Goal: Information Seeking & Learning: Learn about a topic

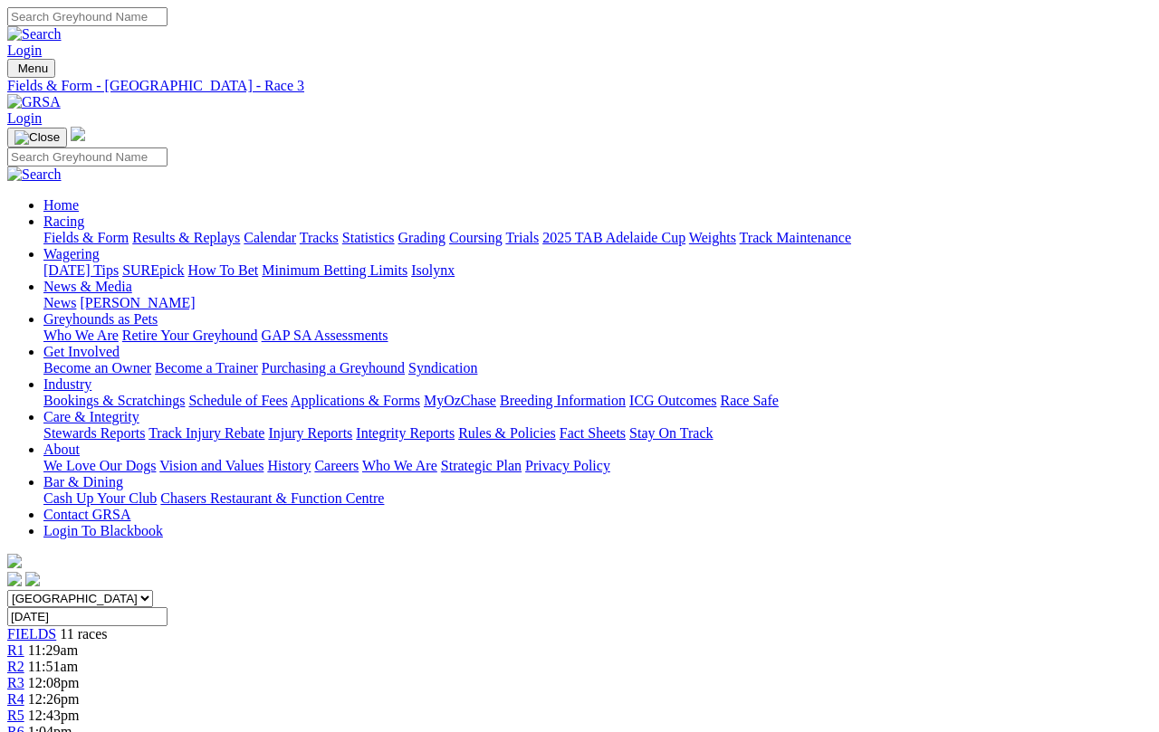
select select "10"
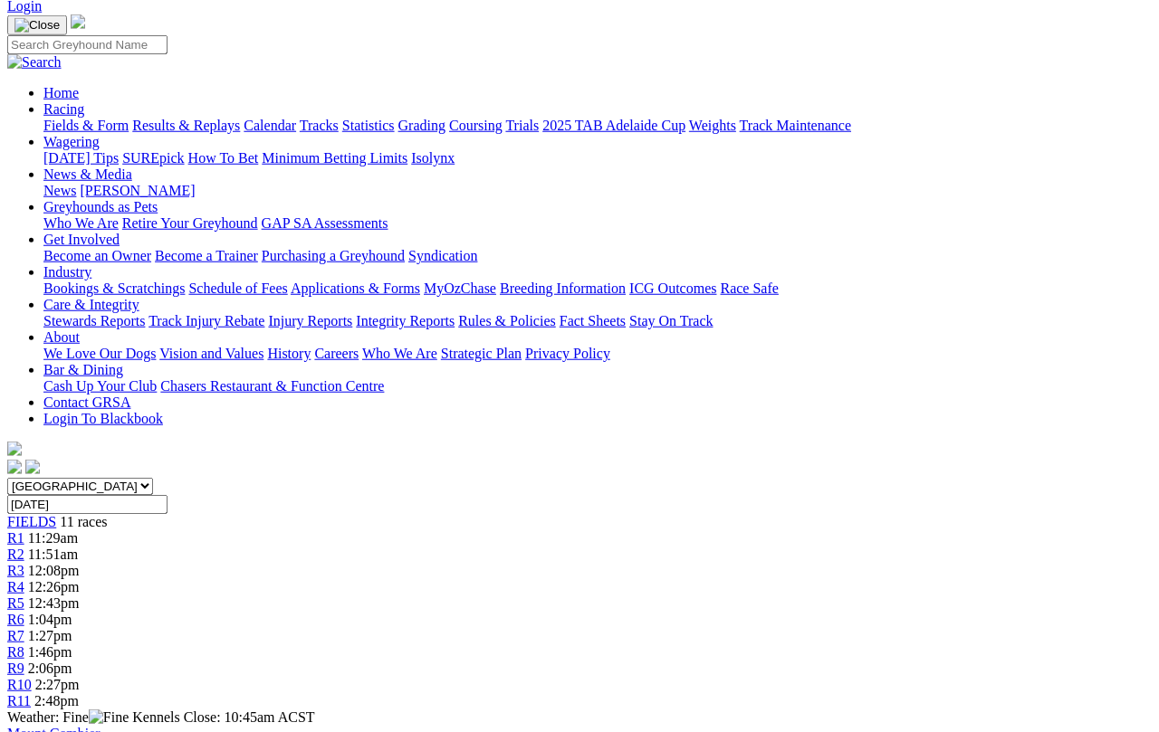
scroll to position [112, 0]
click at [24, 530] on link "R1" at bounding box center [15, 537] width 17 height 15
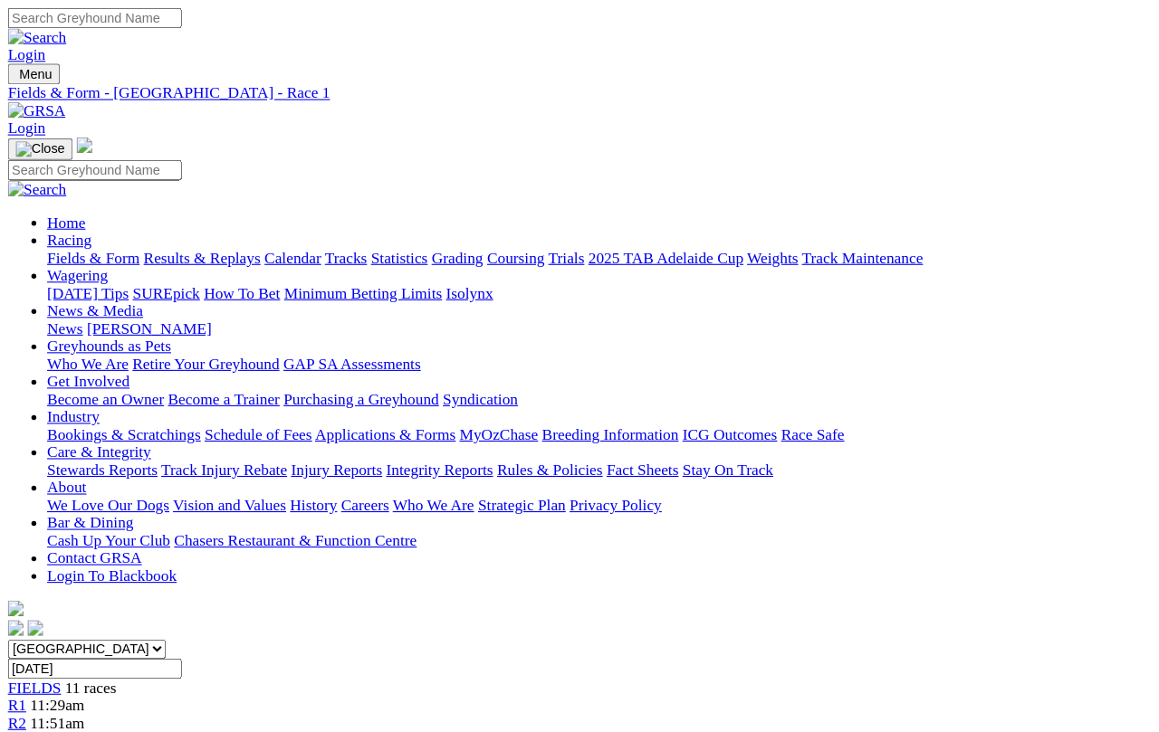
scroll to position [6, 0]
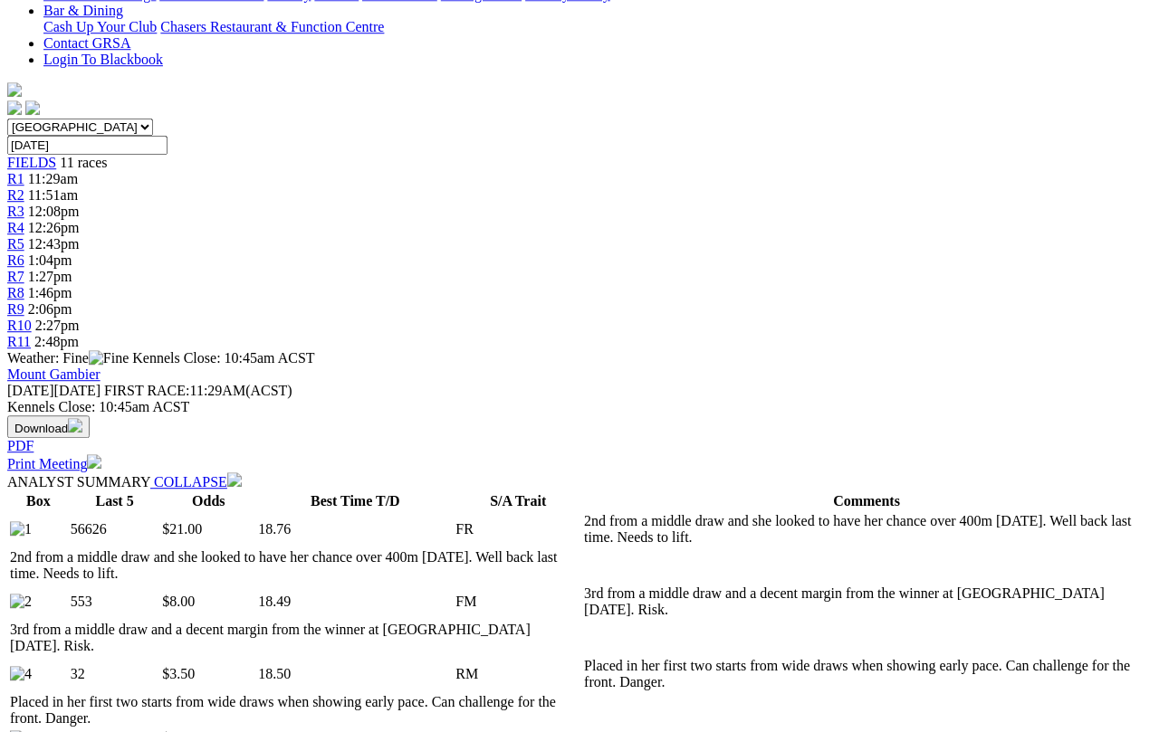
select select "10"
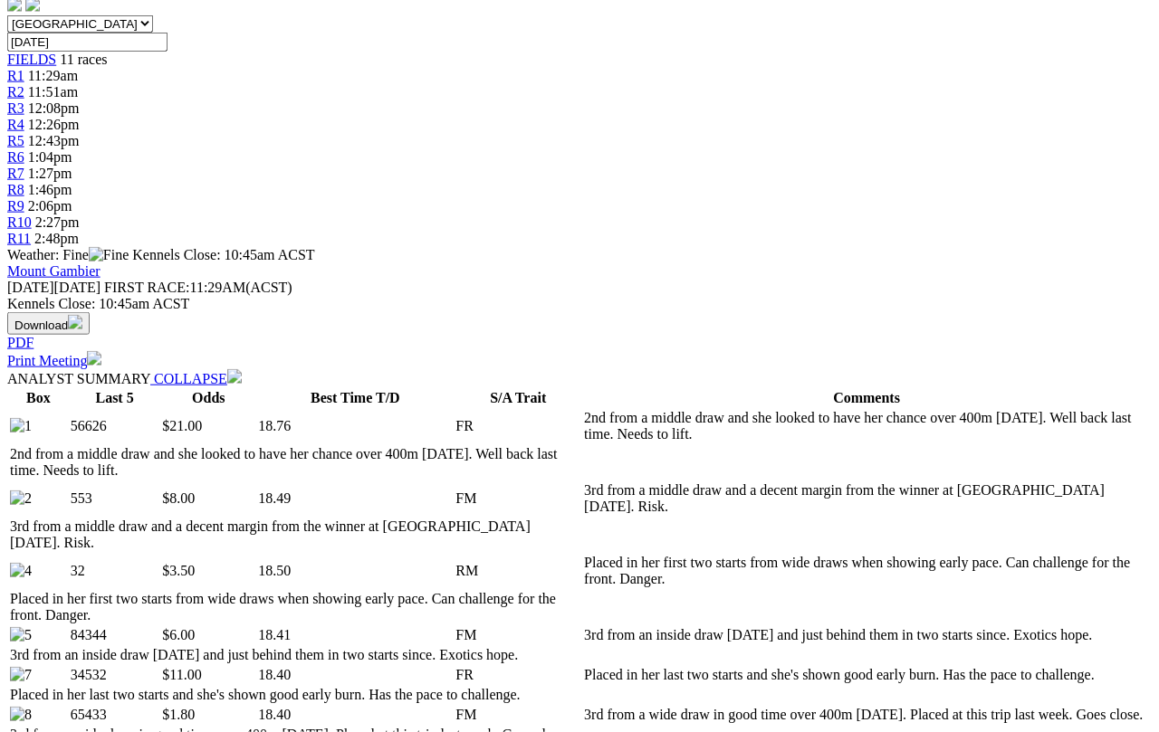
scroll to position [577, 0]
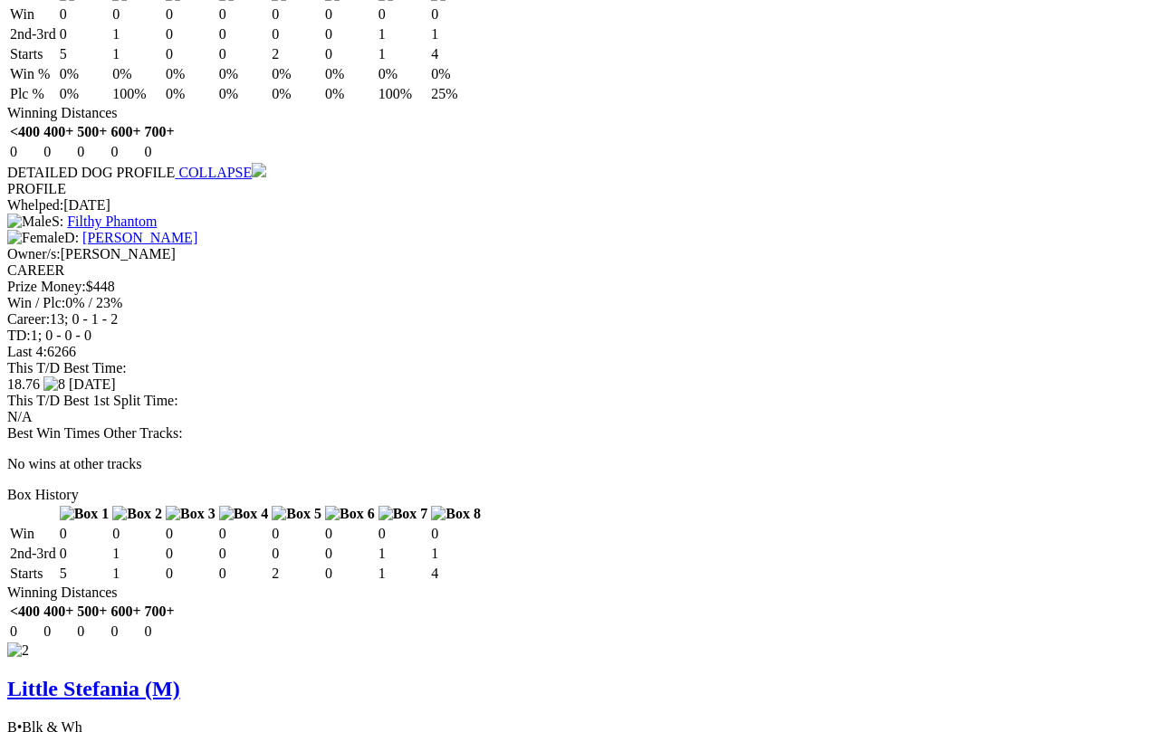
scroll to position [2226, 0]
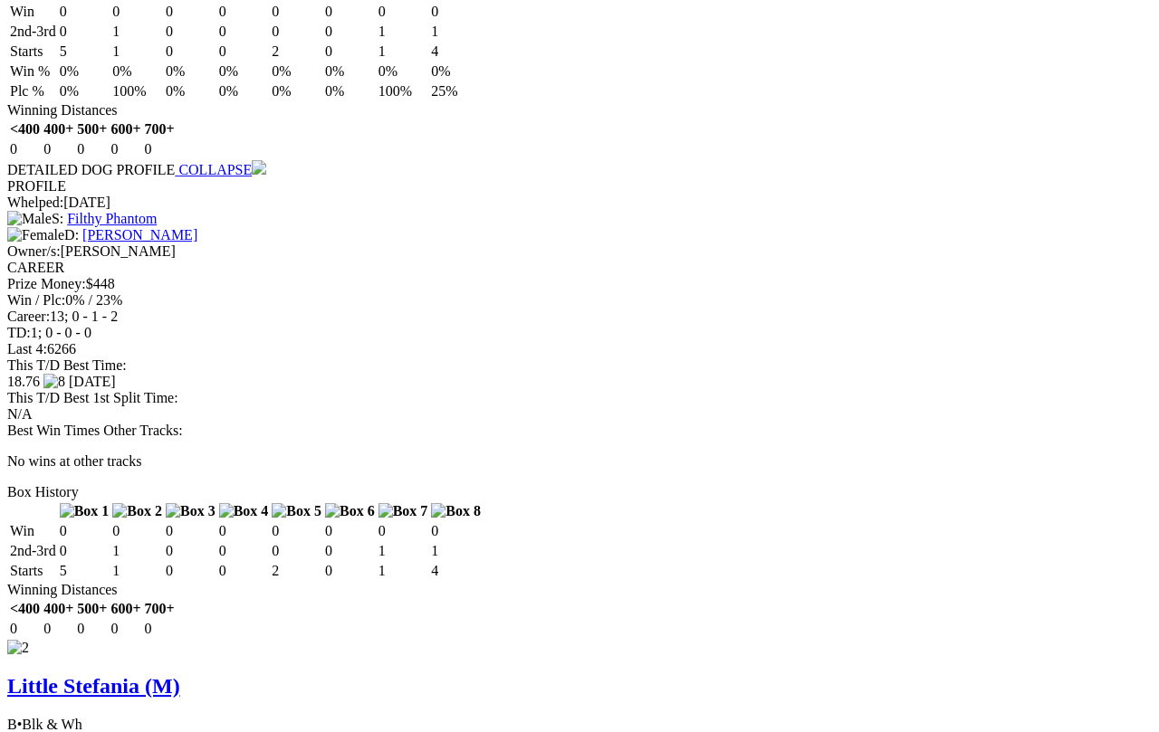
click at [1052, 470] on div "Best Win Times Other Tracks: No wins at other tracks" at bounding box center [579, 446] width 1144 height 47
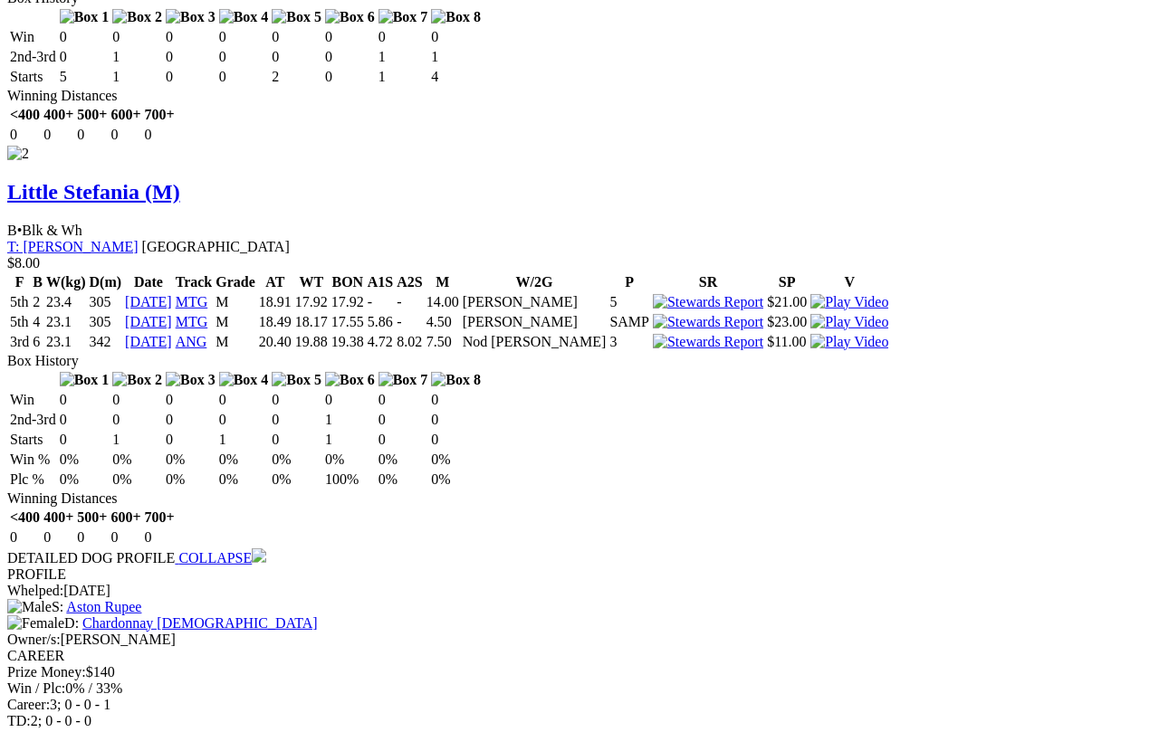
scroll to position [2721, 0]
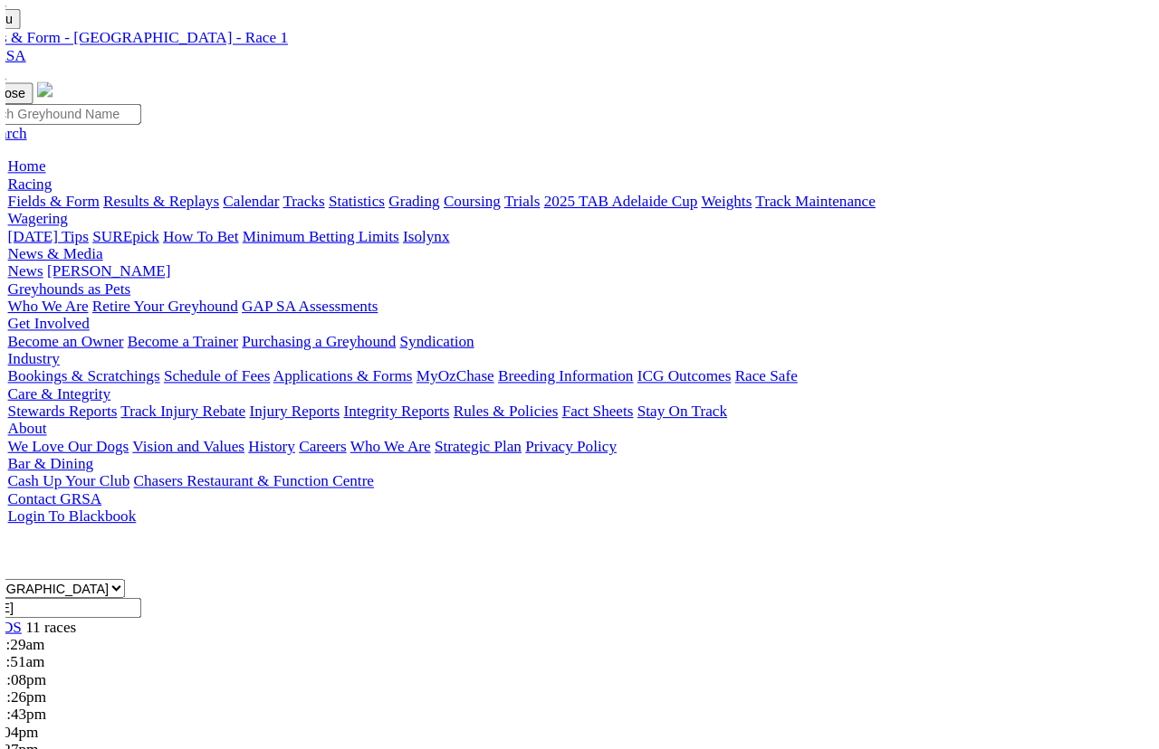
scroll to position [22, 0]
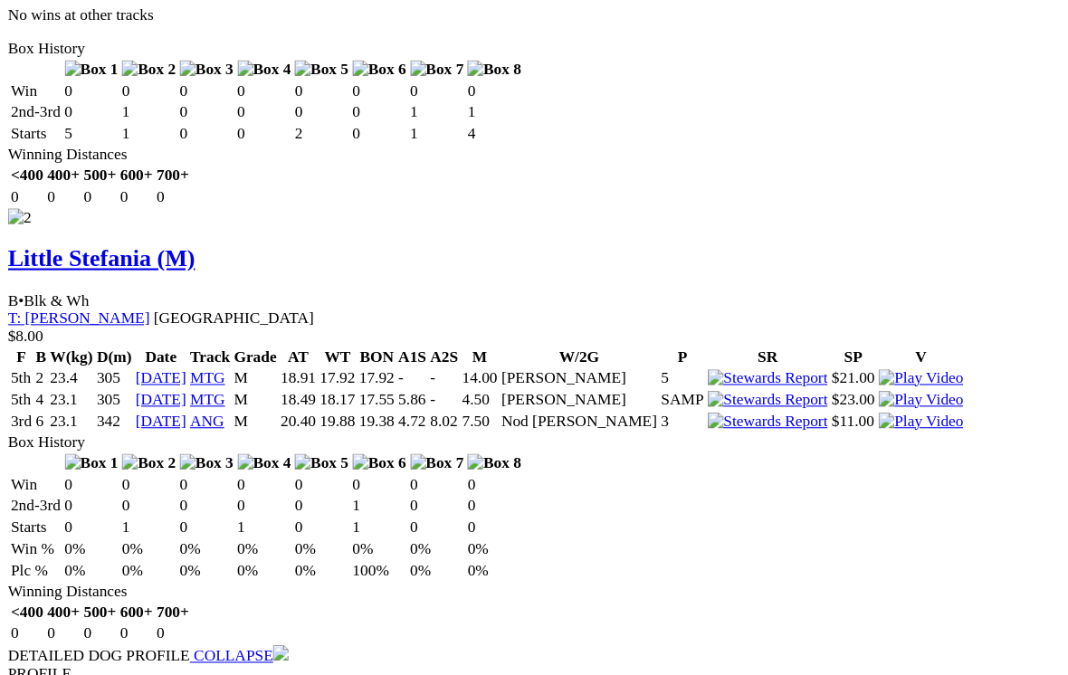
scroll to position [2703, 0]
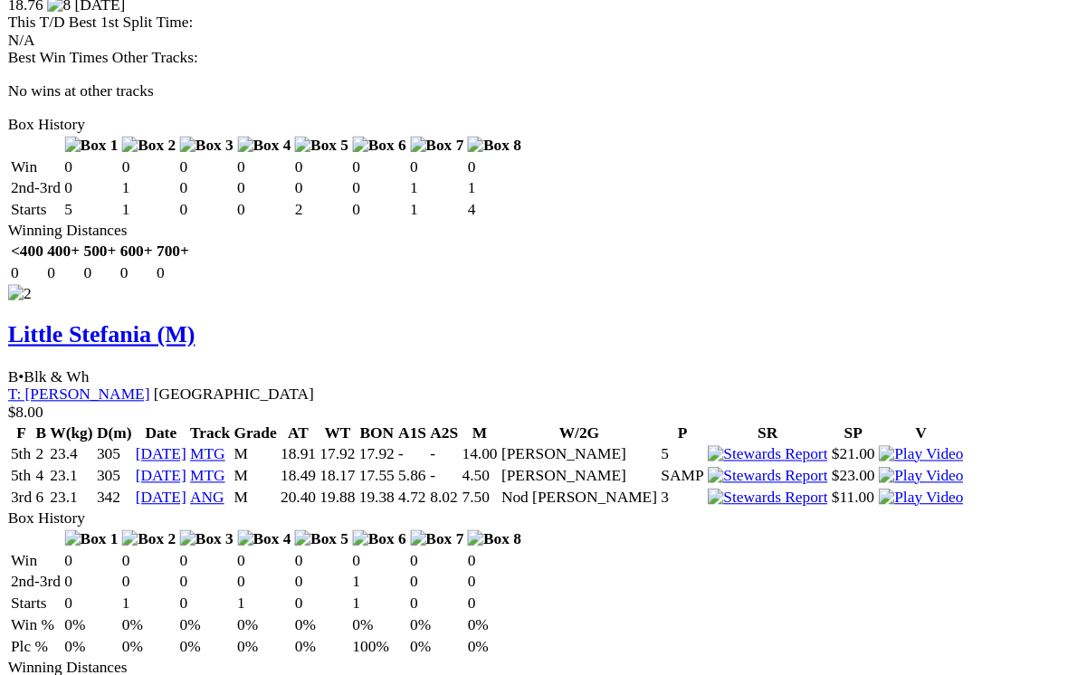
scroll to position [2658, 0]
click at [730, 39] on div "18.40 14 Aug 2025" at bounding box center [534, 31] width 1054 height 16
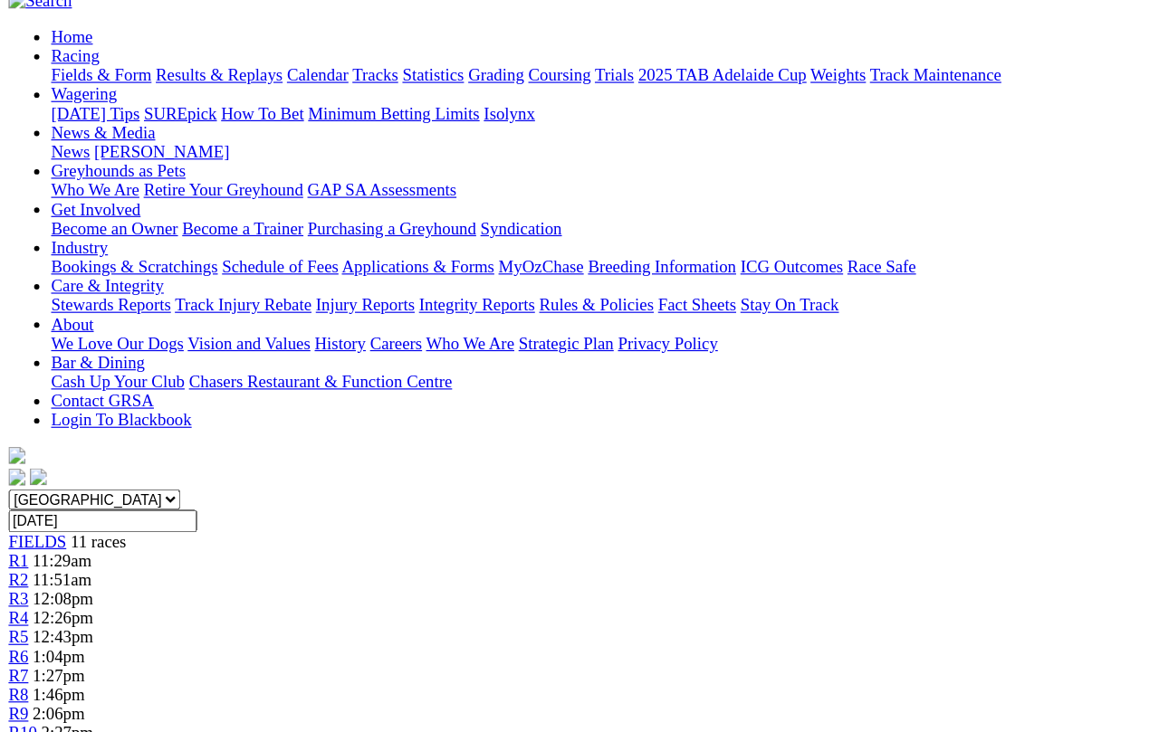
scroll to position [173, 0]
click at [24, 486] on span "R2" at bounding box center [15, 493] width 17 height 15
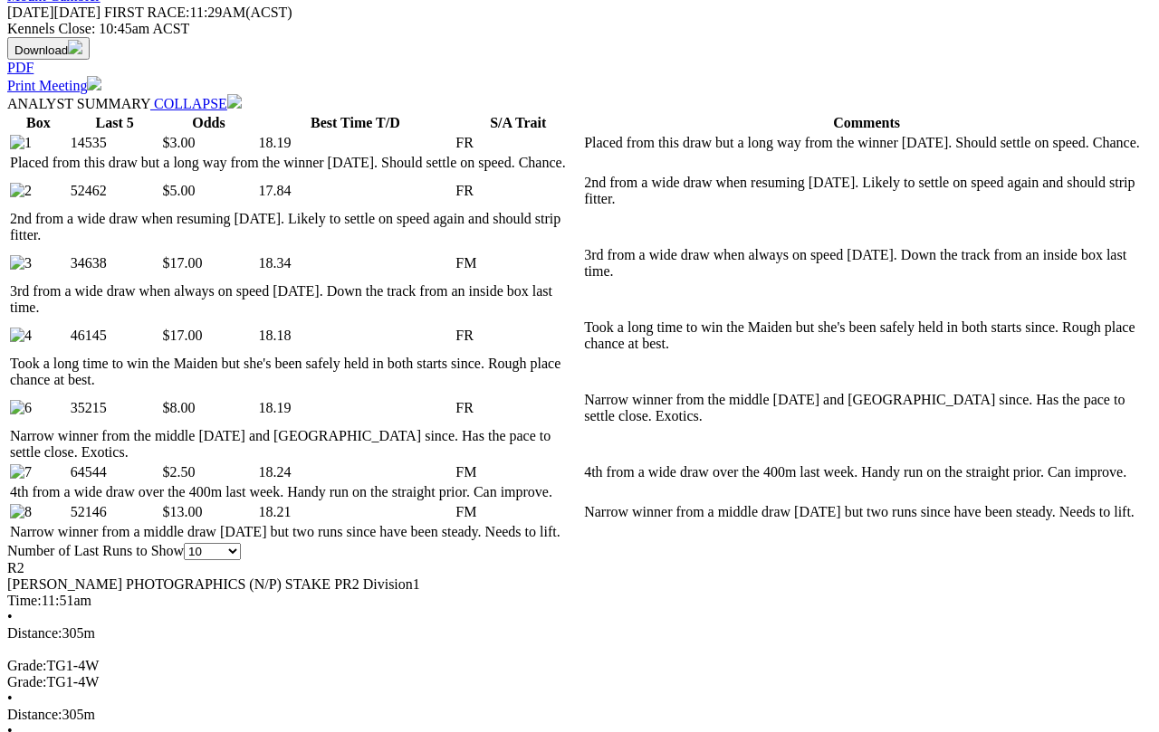
scroll to position [852, 0]
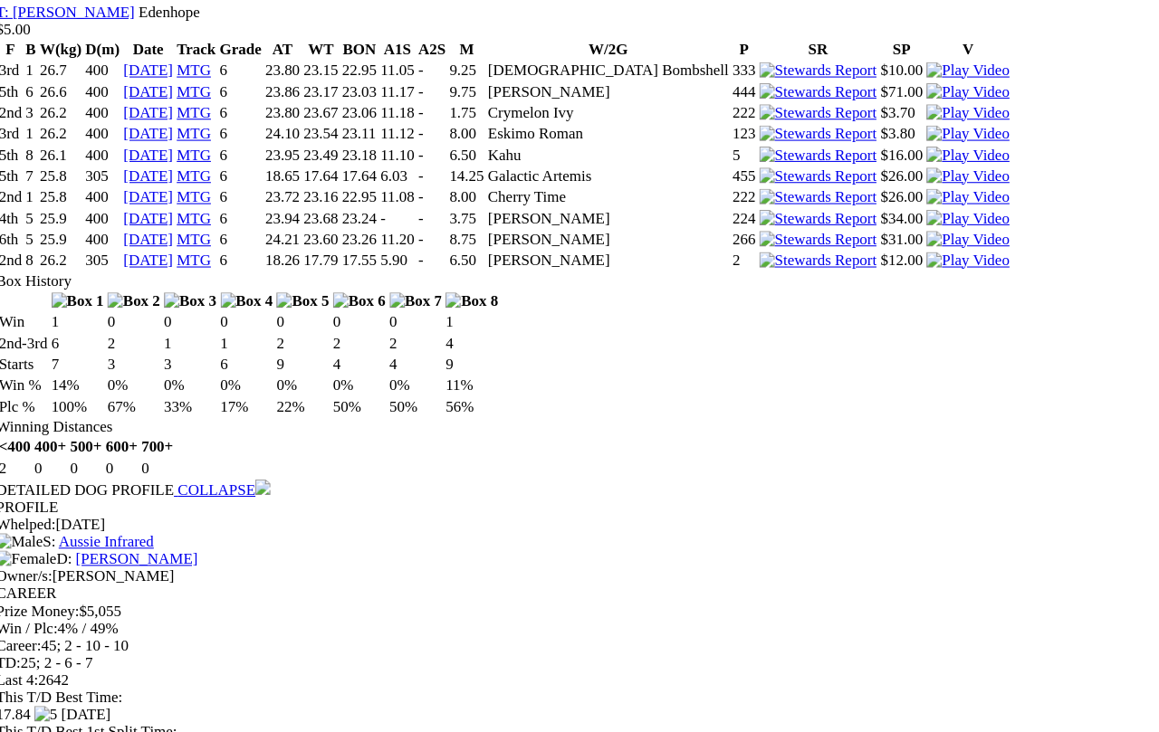
scroll to position [2925, 0]
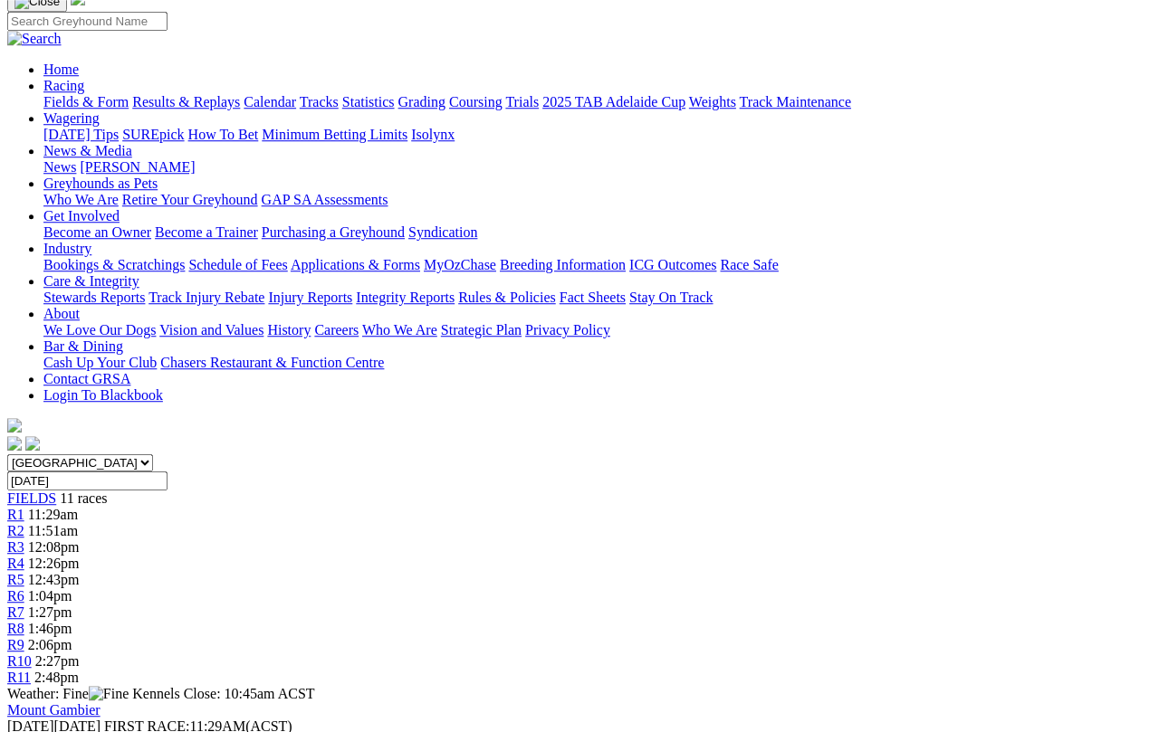
scroll to position [134, 0]
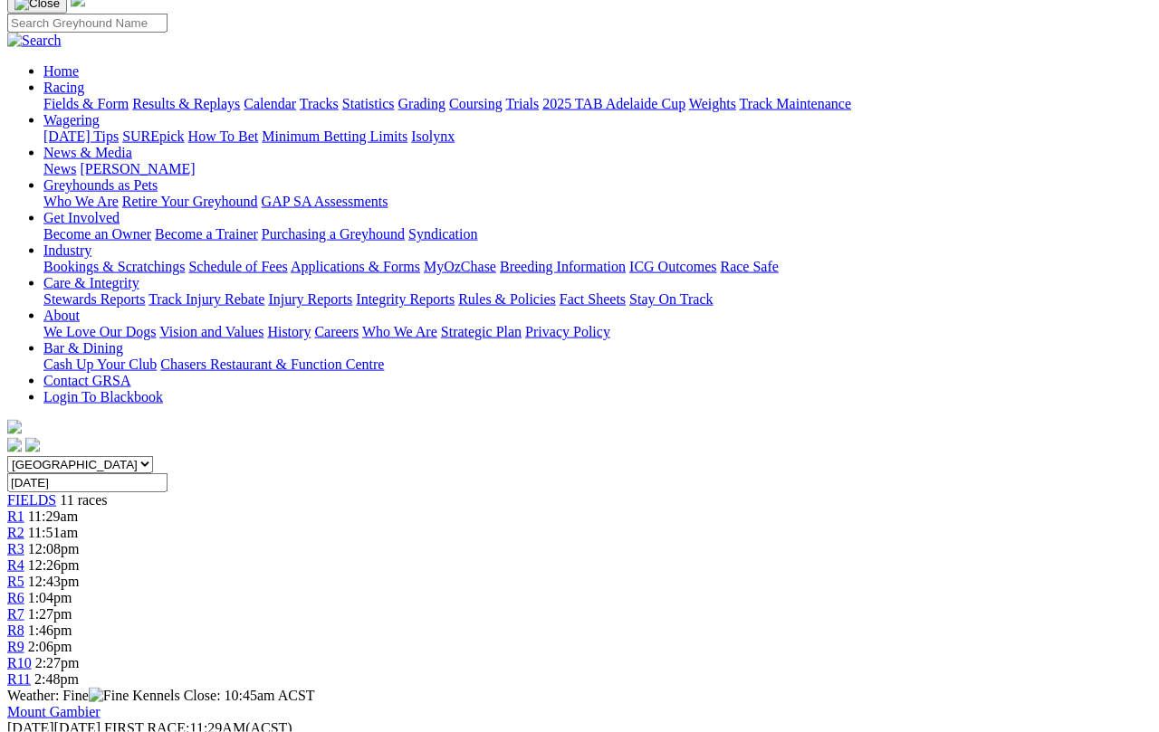
click at [24, 541] on span "R3" at bounding box center [15, 548] width 17 height 15
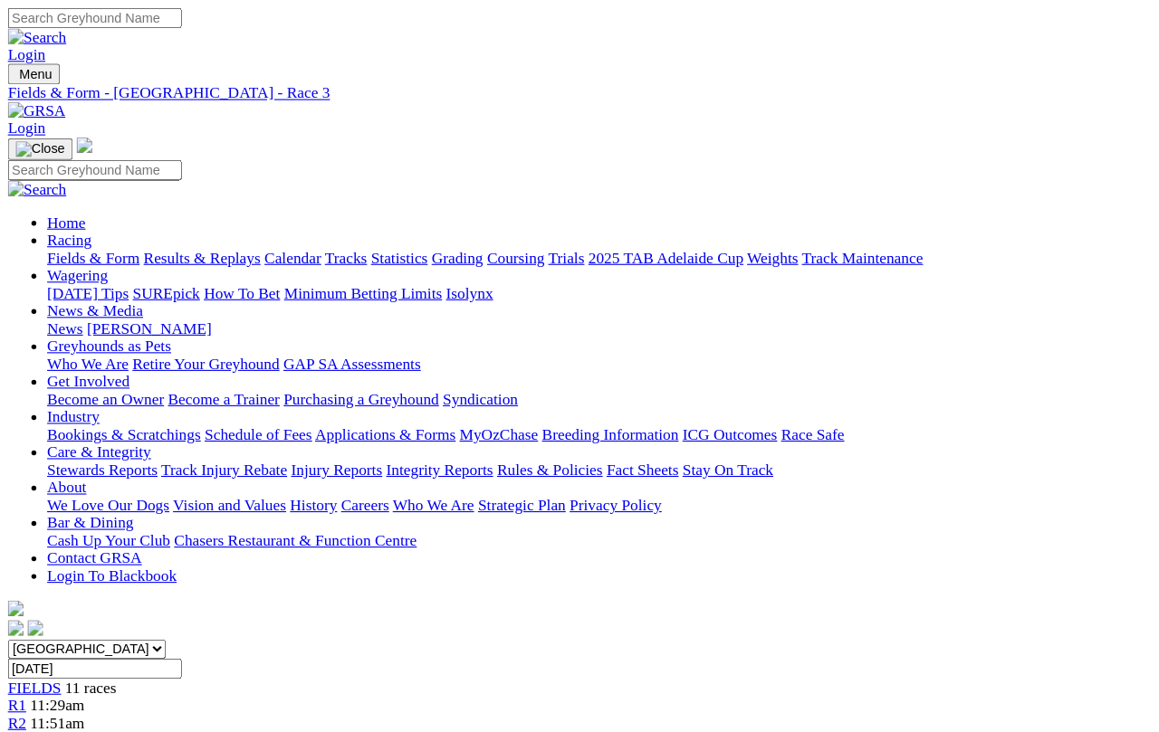
scroll to position [5, 0]
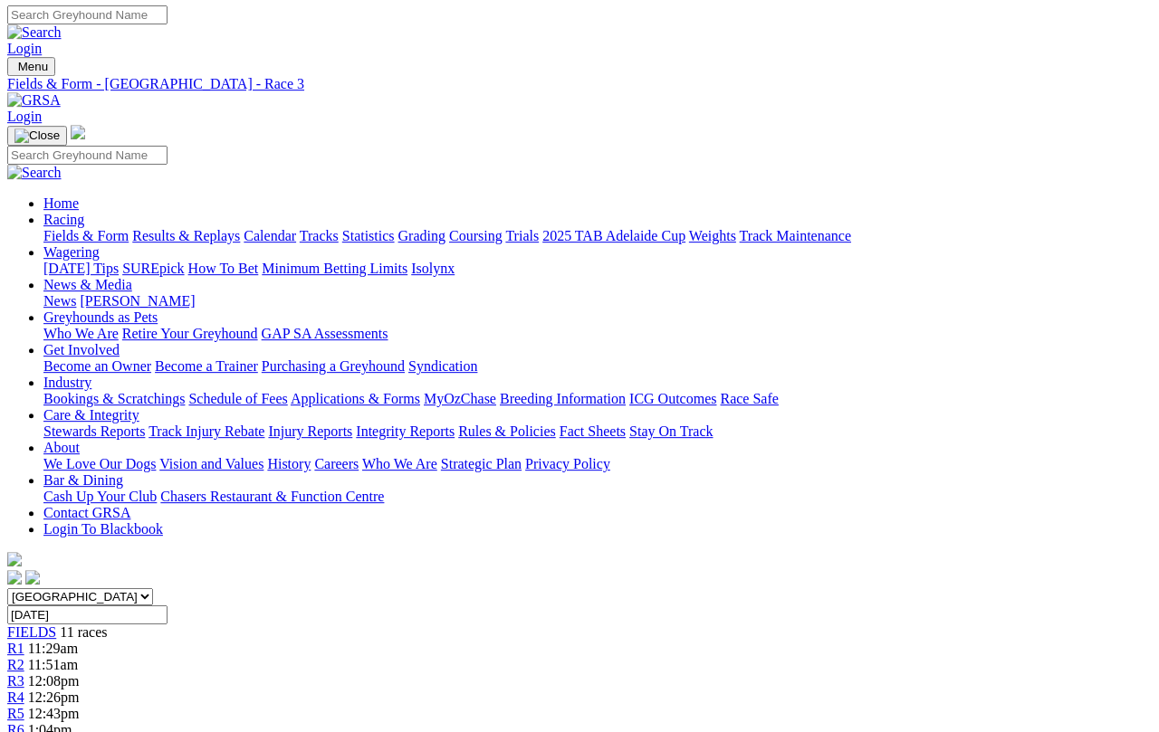
scroll to position [0, 0]
click at [24, 674] on span "R4" at bounding box center [15, 699] width 17 height 15
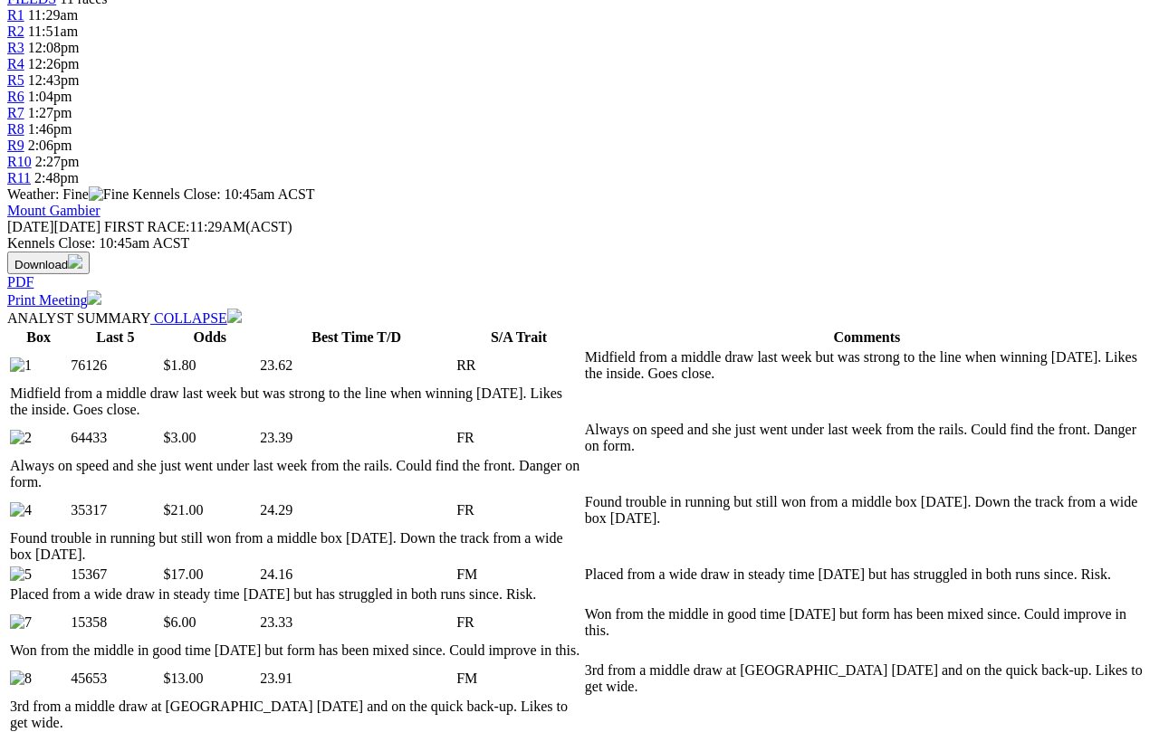
scroll to position [640, 0]
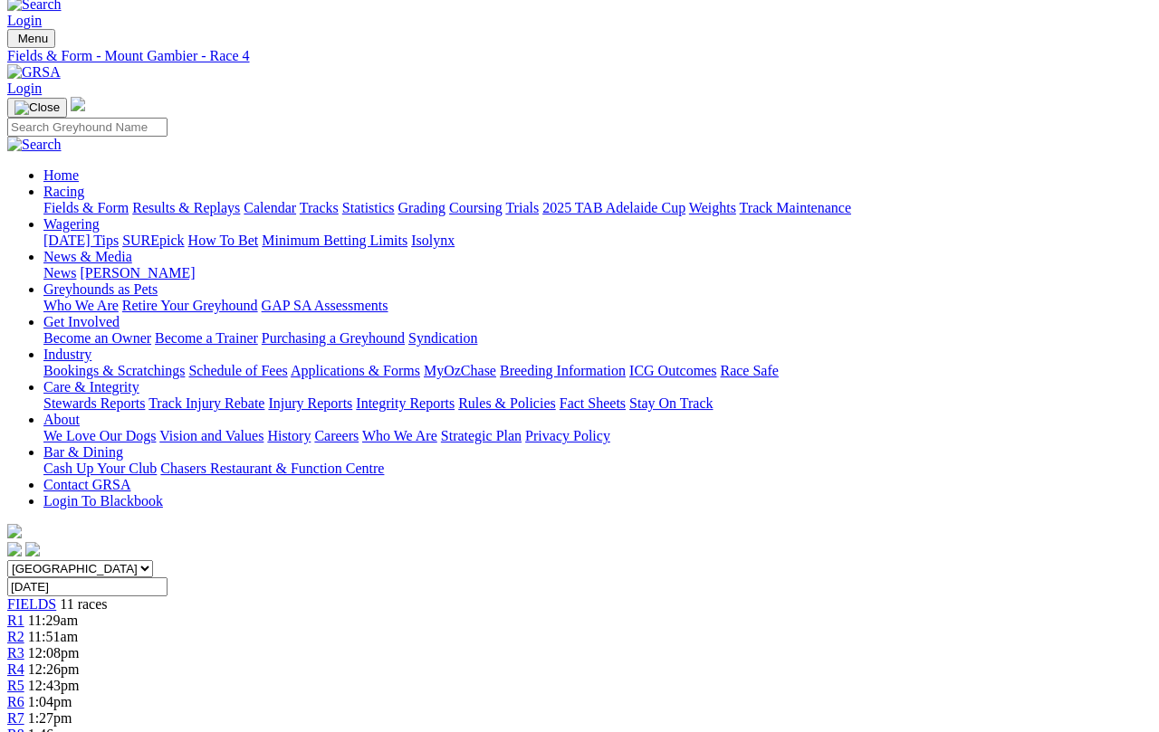
scroll to position [29, 0]
click at [24, 674] on link "R5" at bounding box center [15, 686] width 17 height 15
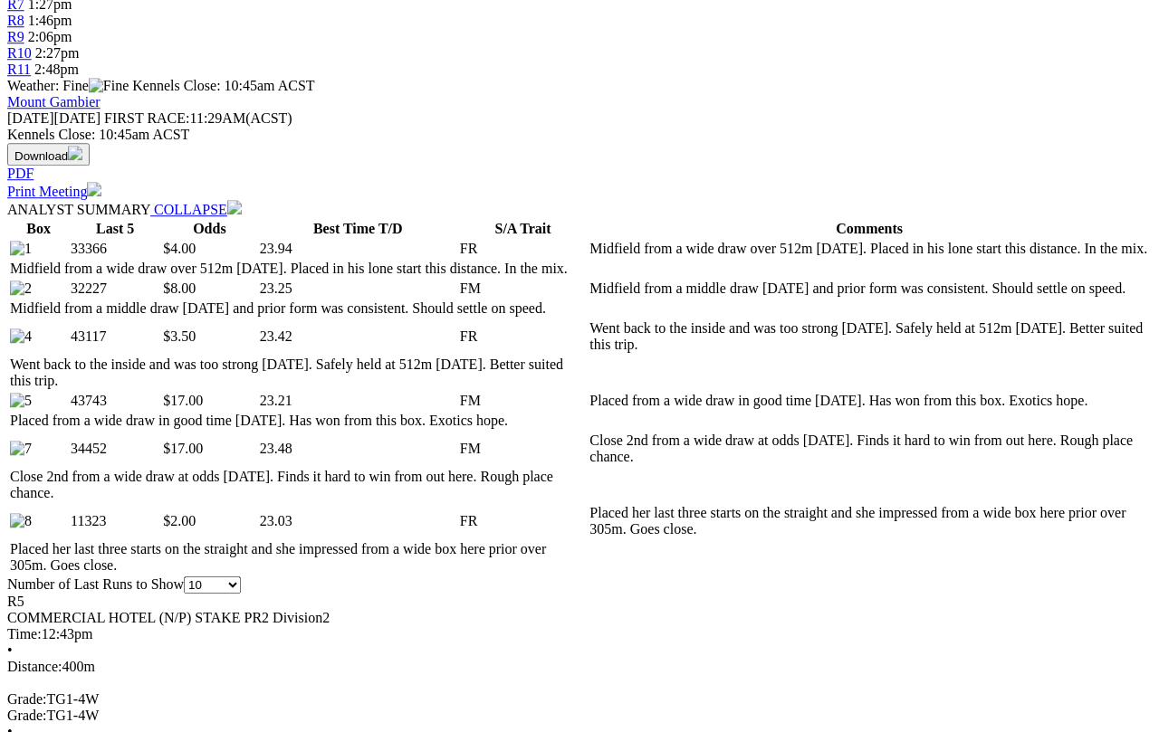
scroll to position [750, 0]
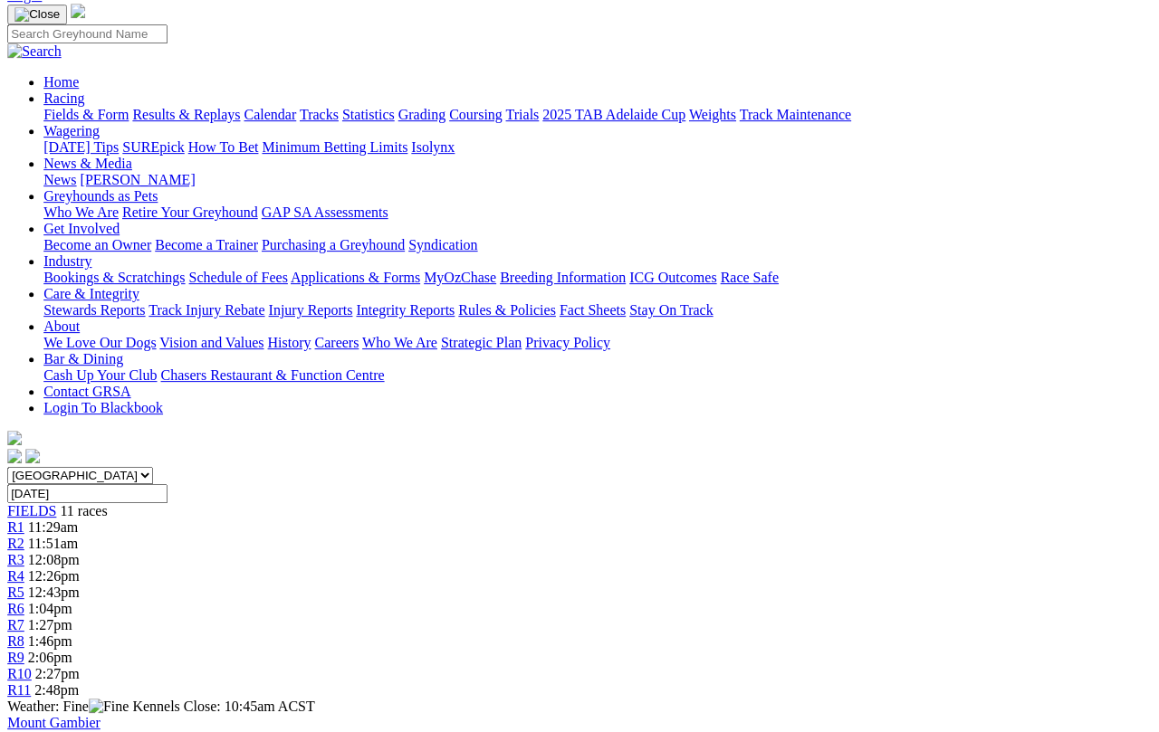
scroll to position [122, 2]
click at [24, 602] on link "R6" at bounding box center [15, 609] width 17 height 15
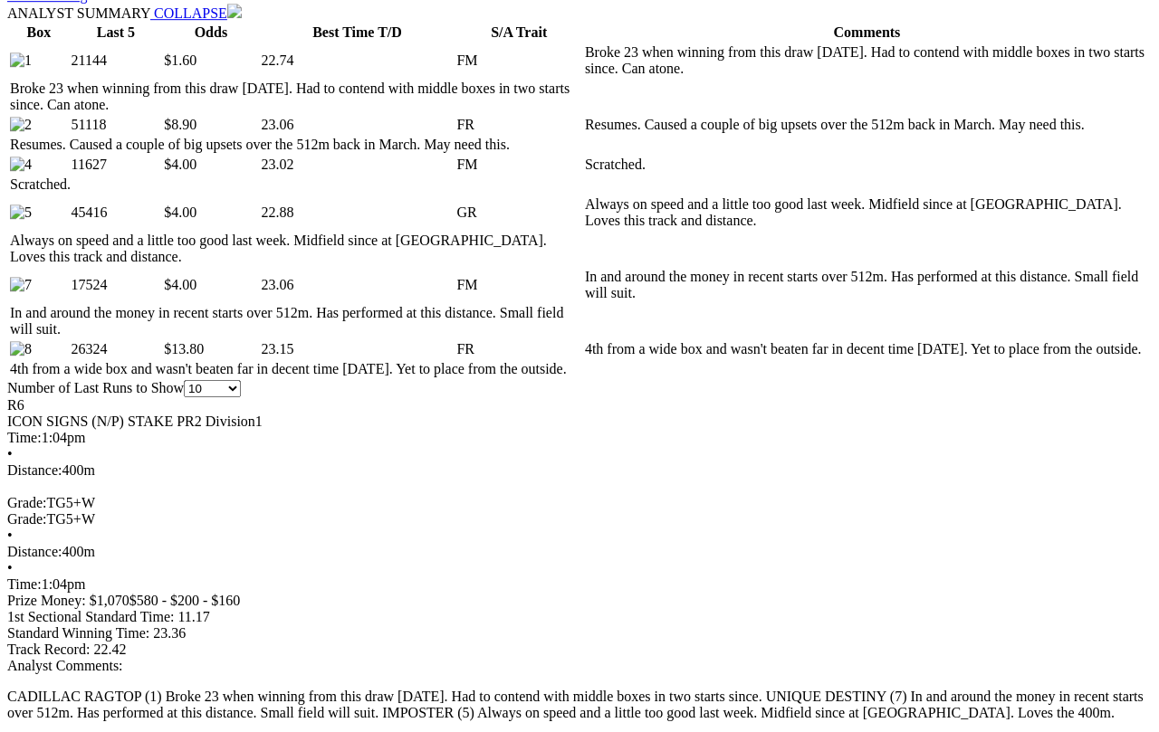
scroll to position [936, 0]
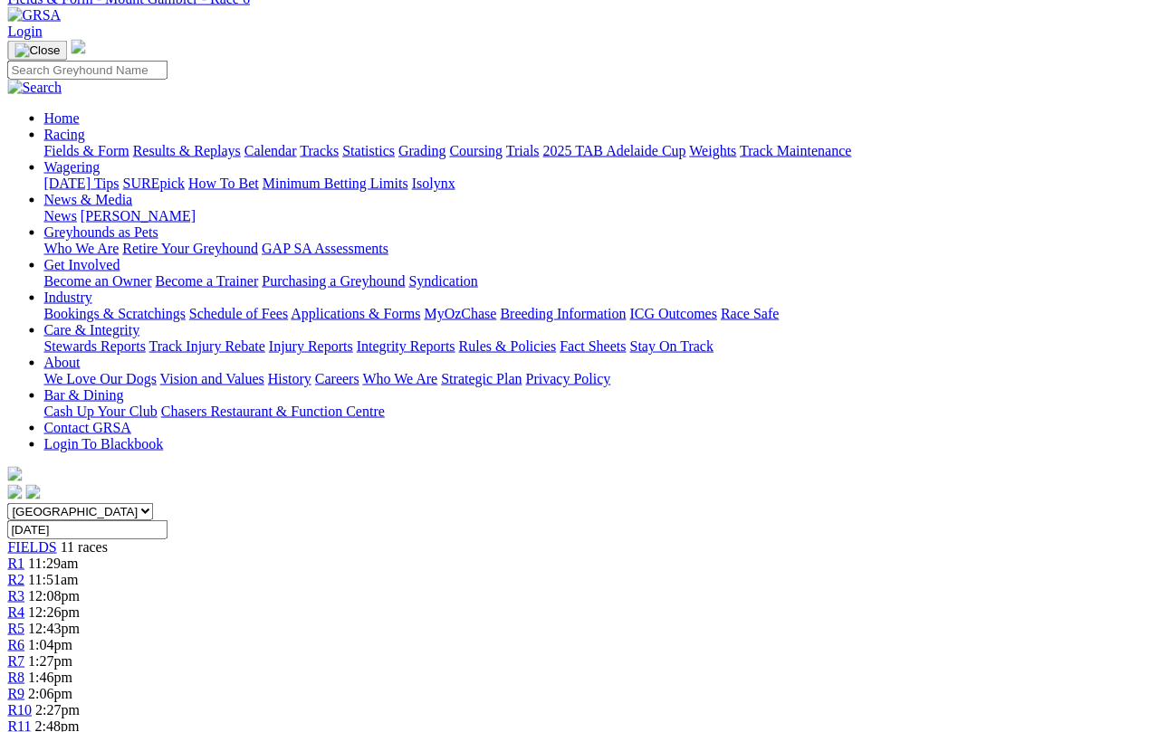
scroll to position [55, 5]
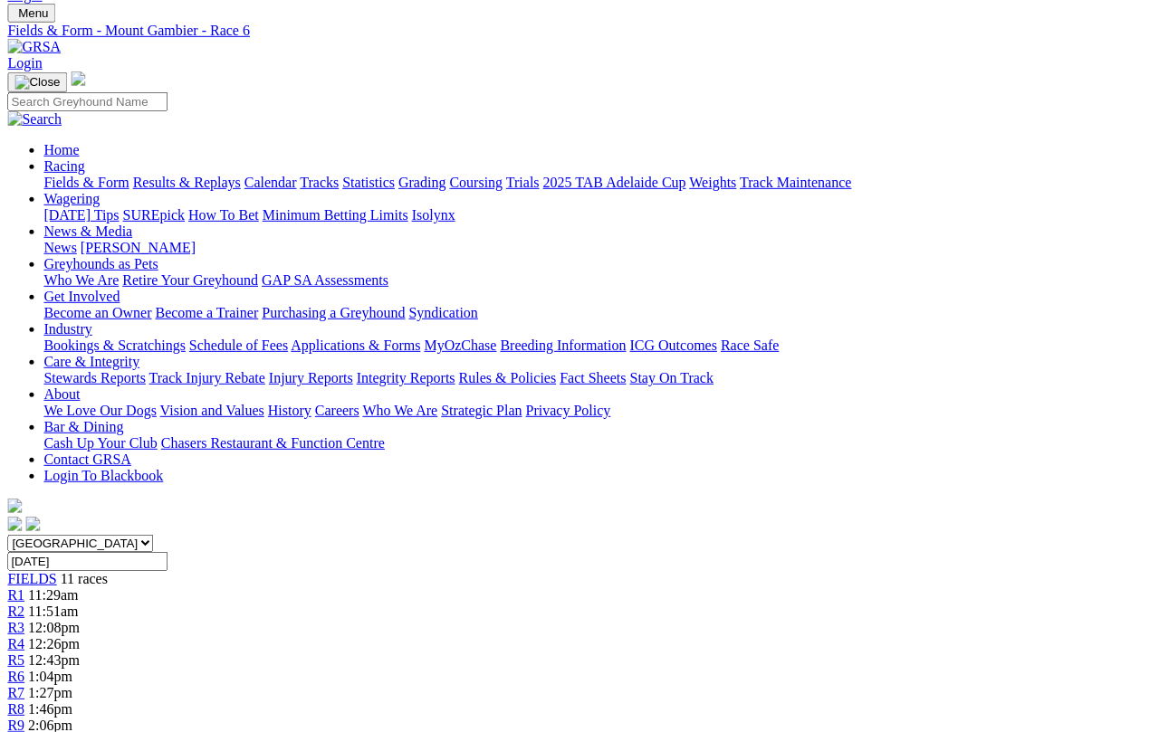
click at [24, 685] on link "R7" at bounding box center [15, 692] width 17 height 15
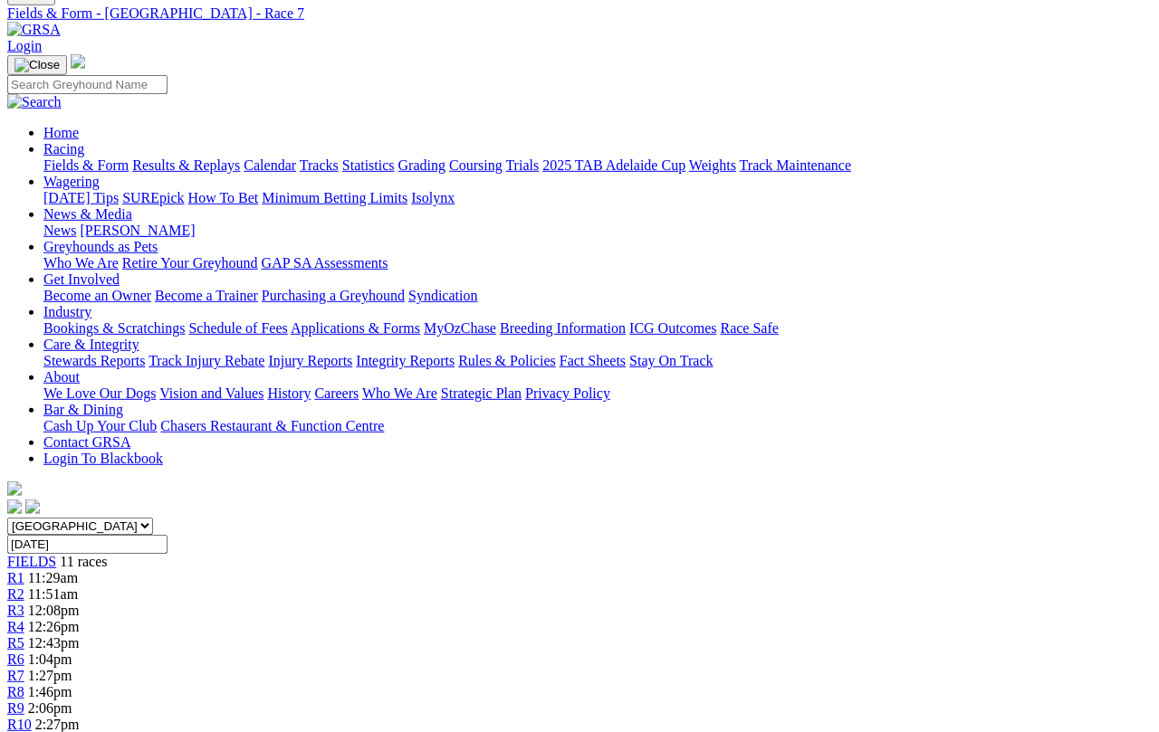
scroll to position [67, 0]
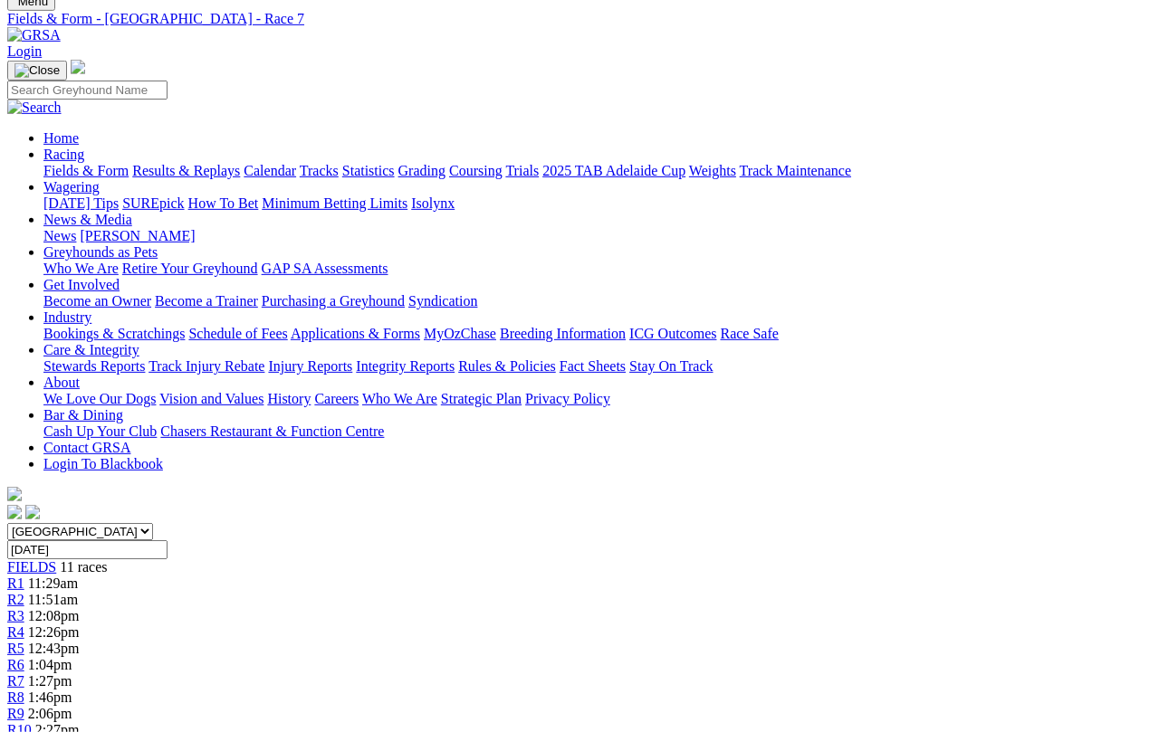
click at [24, 690] on span "R8" at bounding box center [15, 697] width 17 height 15
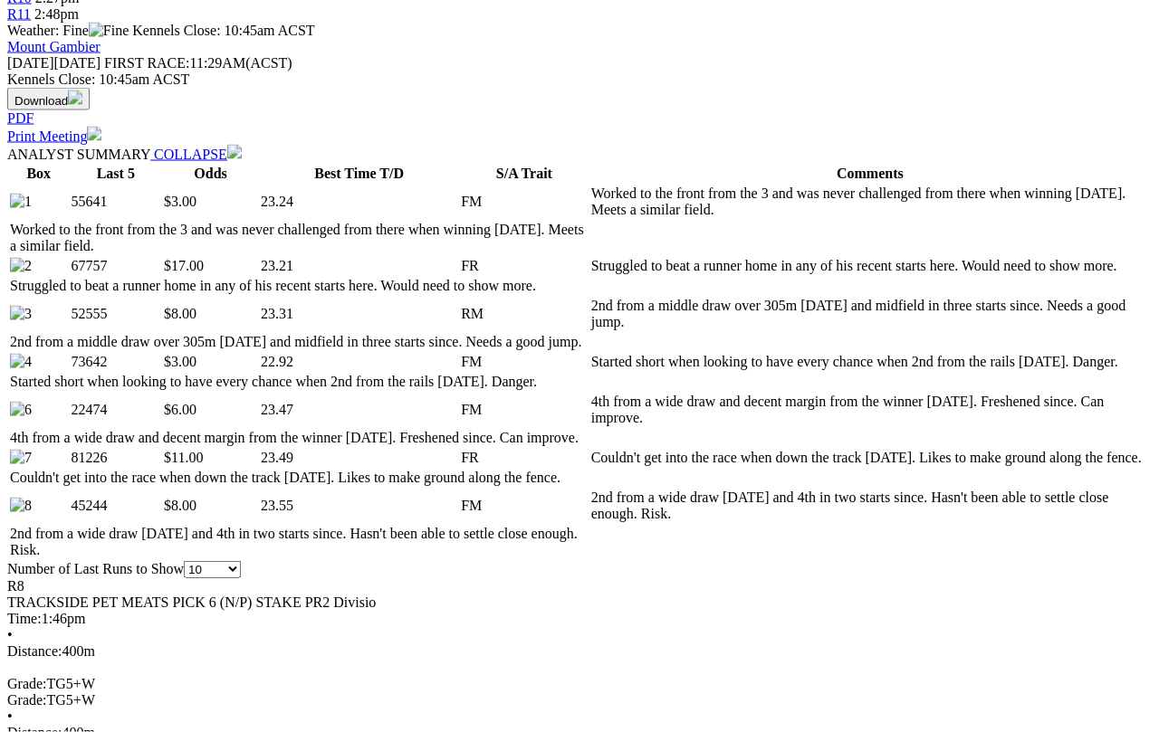
scroll to position [800, 0]
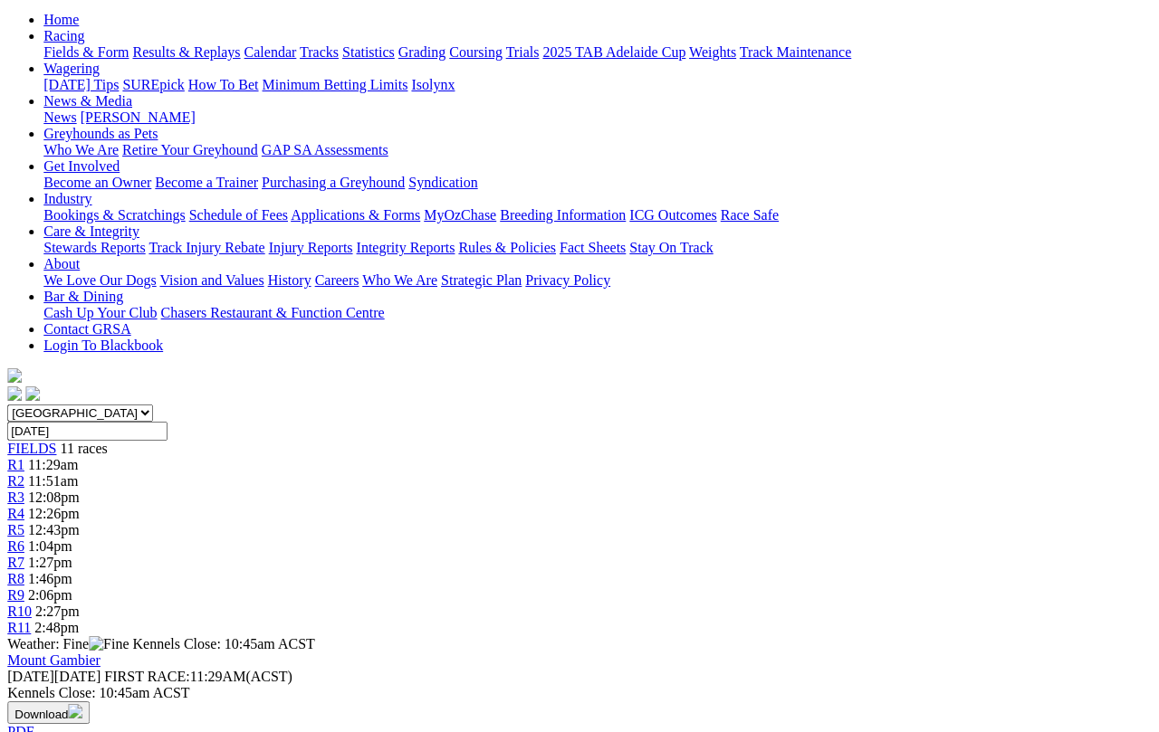
scroll to position [184, 32]
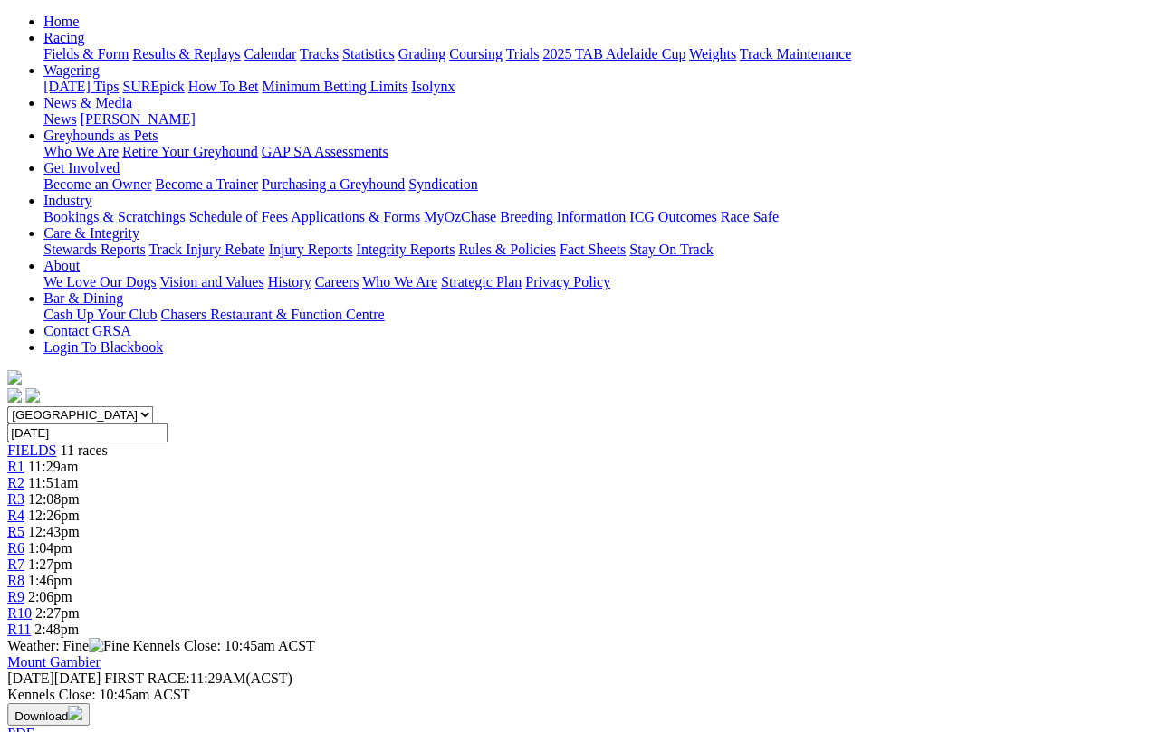
click at [24, 589] on span "R9" at bounding box center [15, 596] width 17 height 15
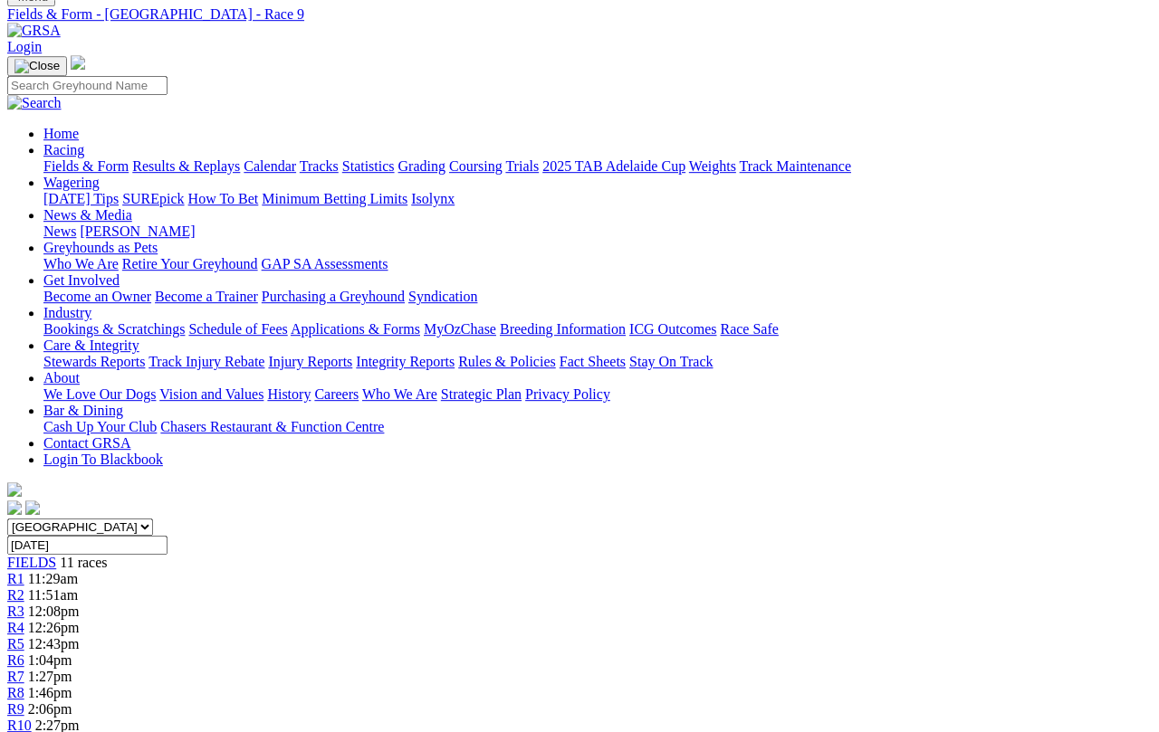
scroll to position [71, 0]
click at [32, 674] on span "R10" at bounding box center [19, 726] width 24 height 15
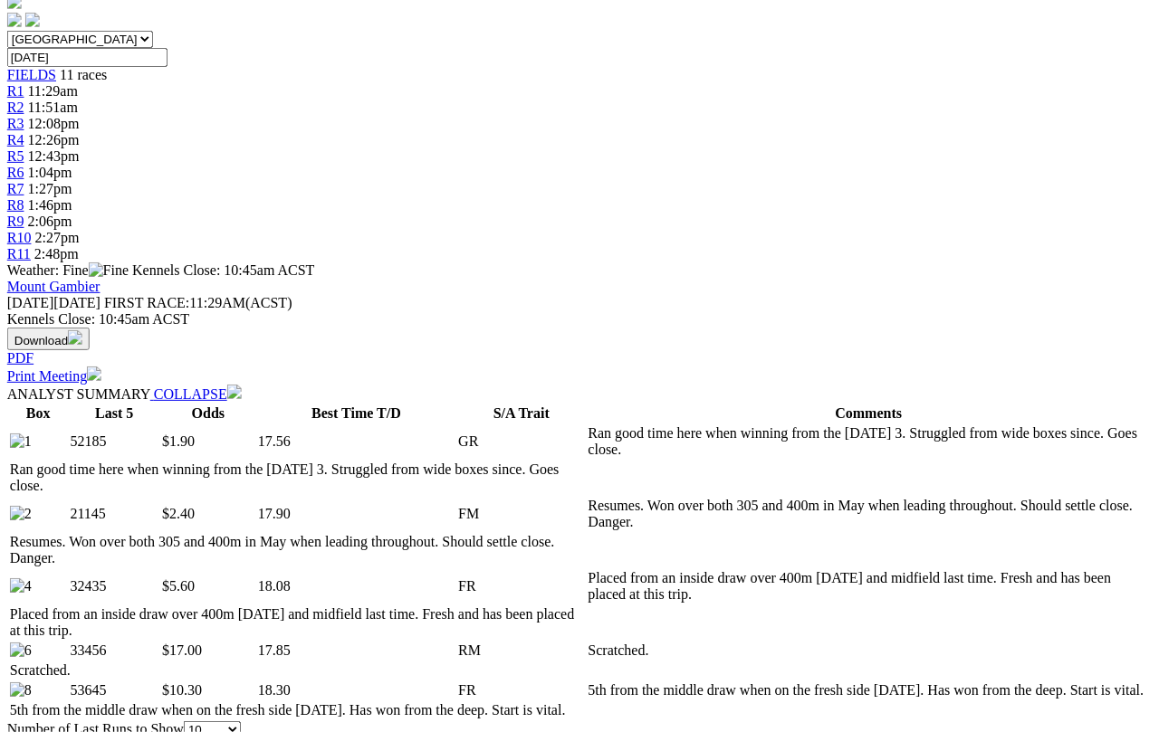
scroll to position [560, 3]
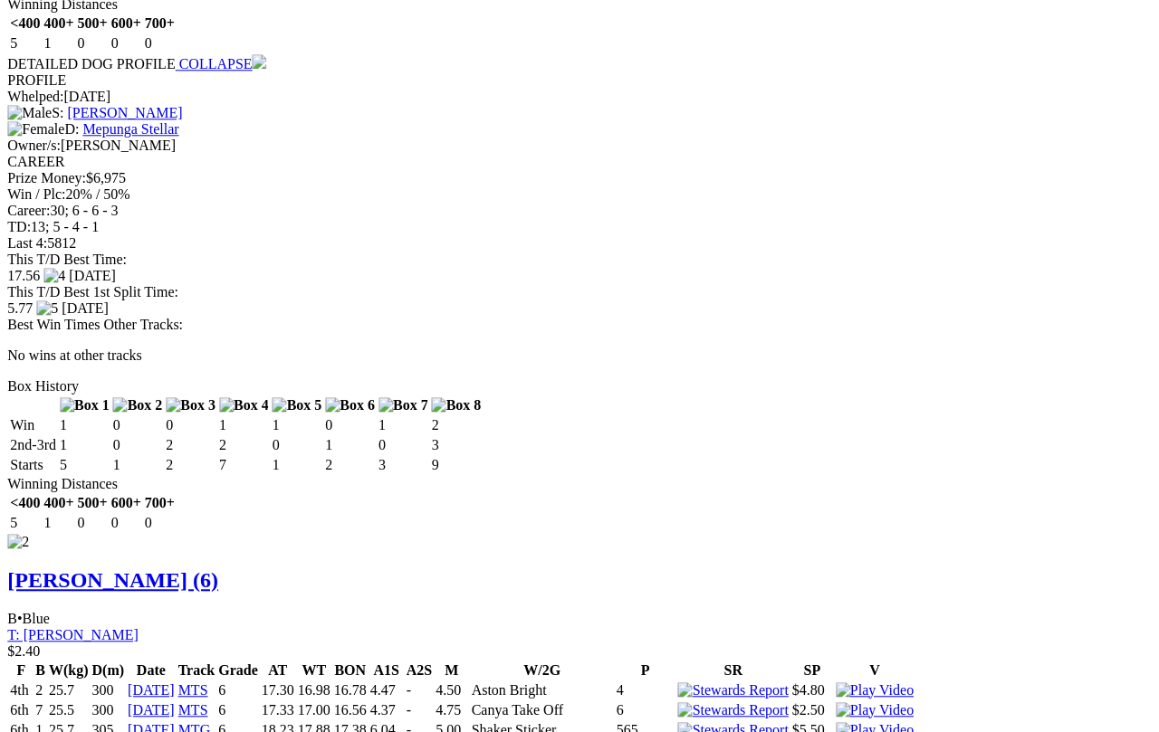
scroll to position [2268, 0]
